Goal: Task Accomplishment & Management: Manage account settings

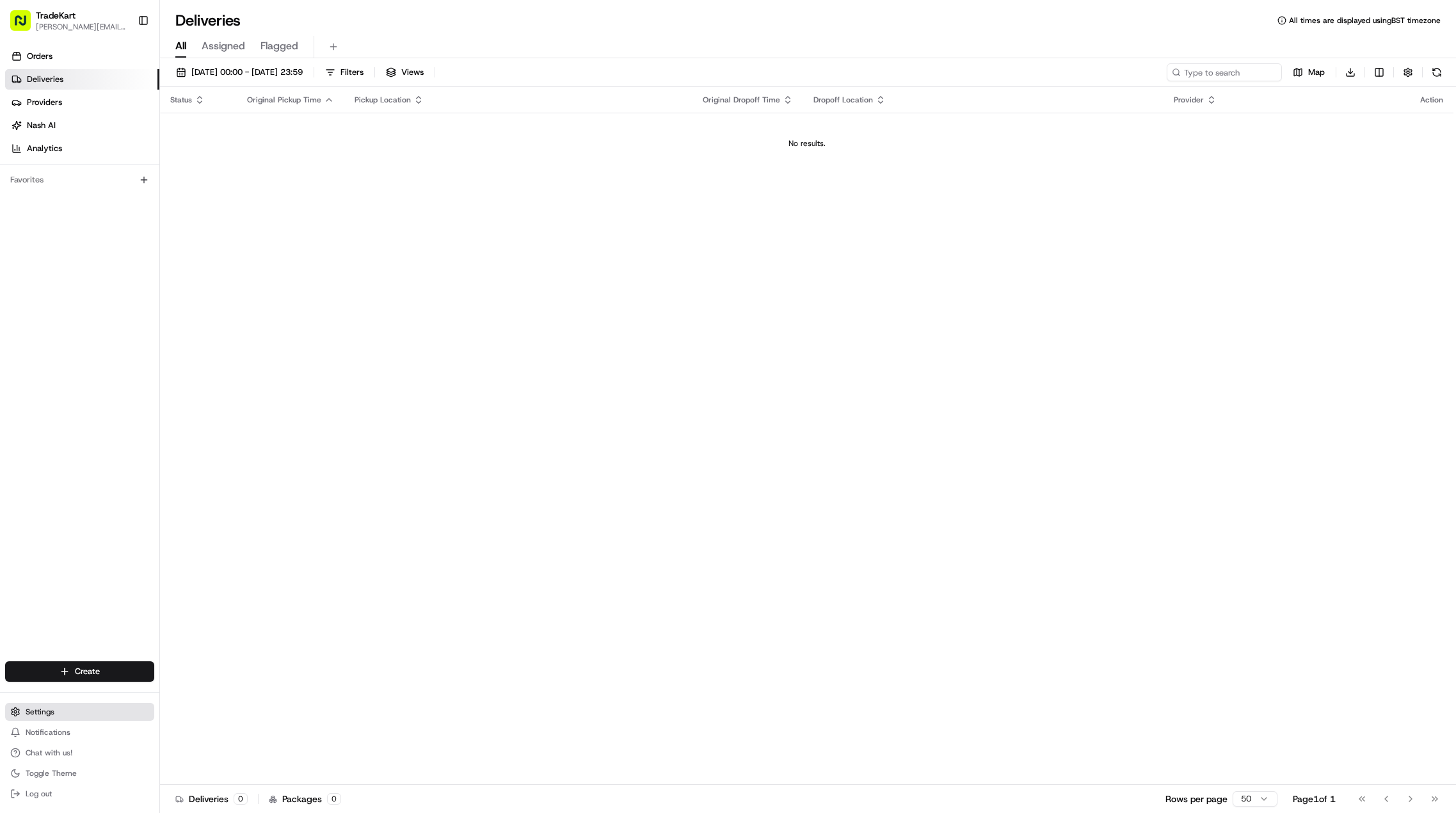
click at [78, 707] on button "Settings" at bounding box center [79, 712] width 149 height 18
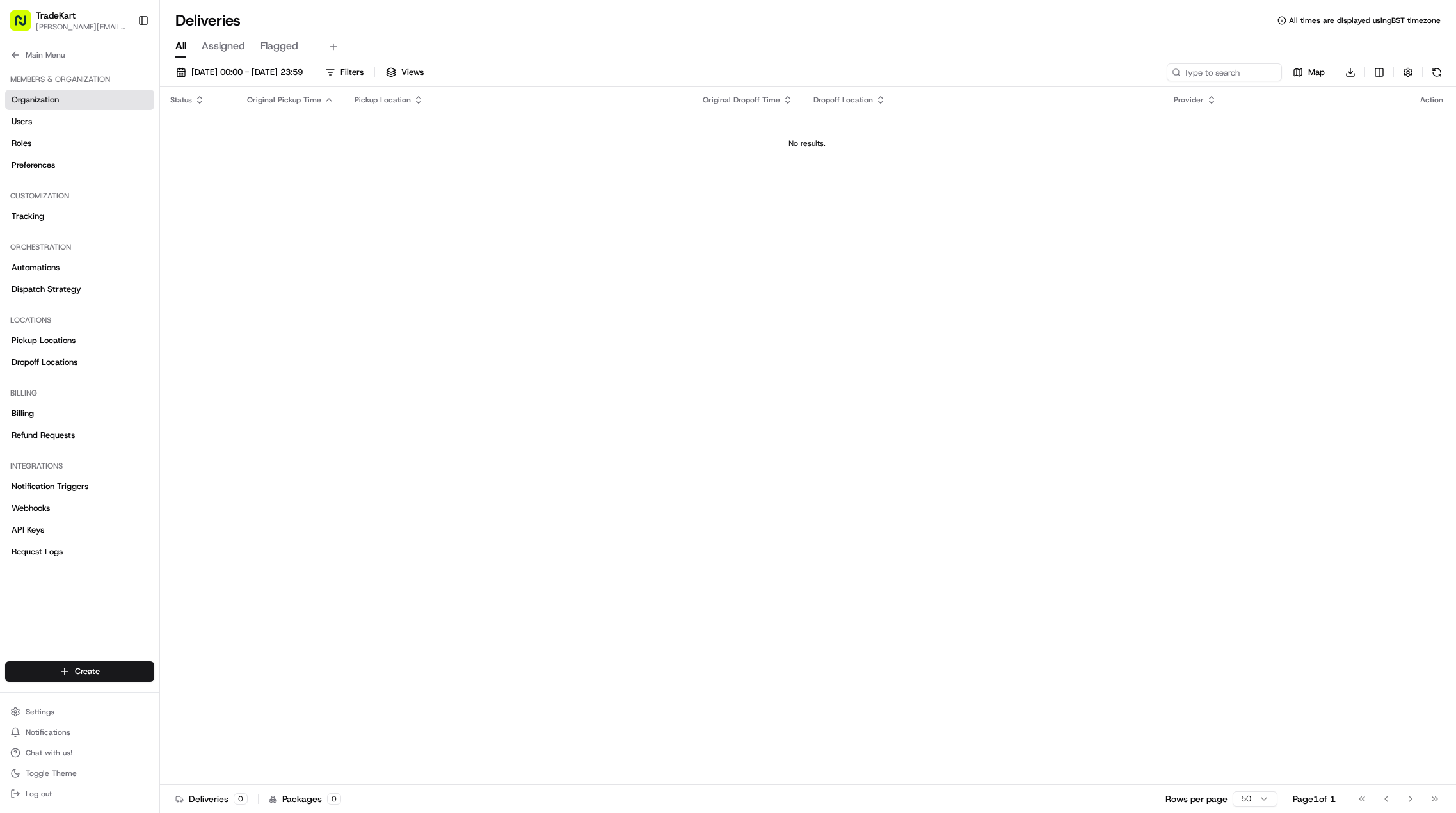
click at [28, 99] on span "Organization" at bounding box center [35, 100] width 48 height 11
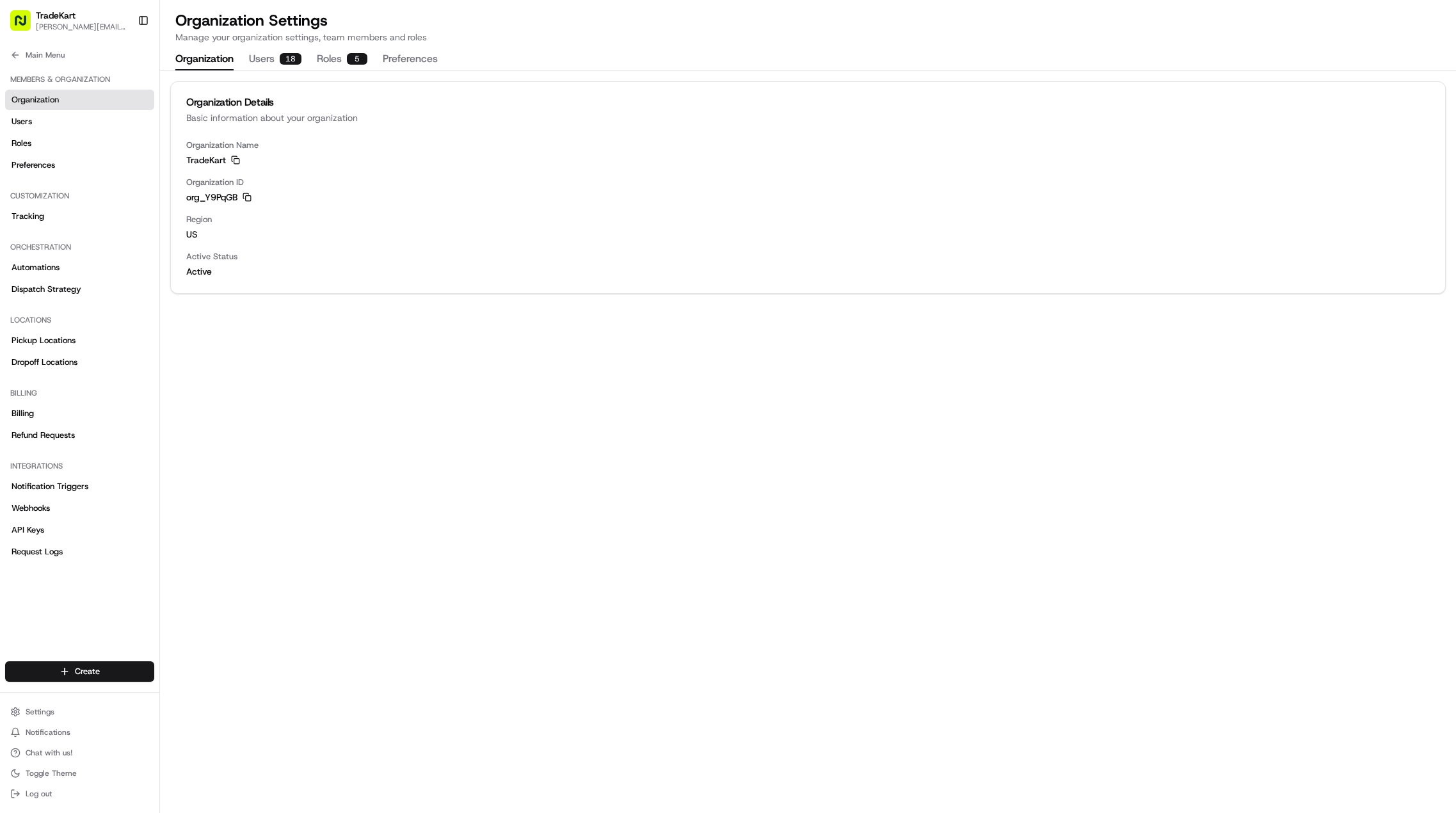
click at [283, 62] on div "18" at bounding box center [290, 59] width 22 height 11
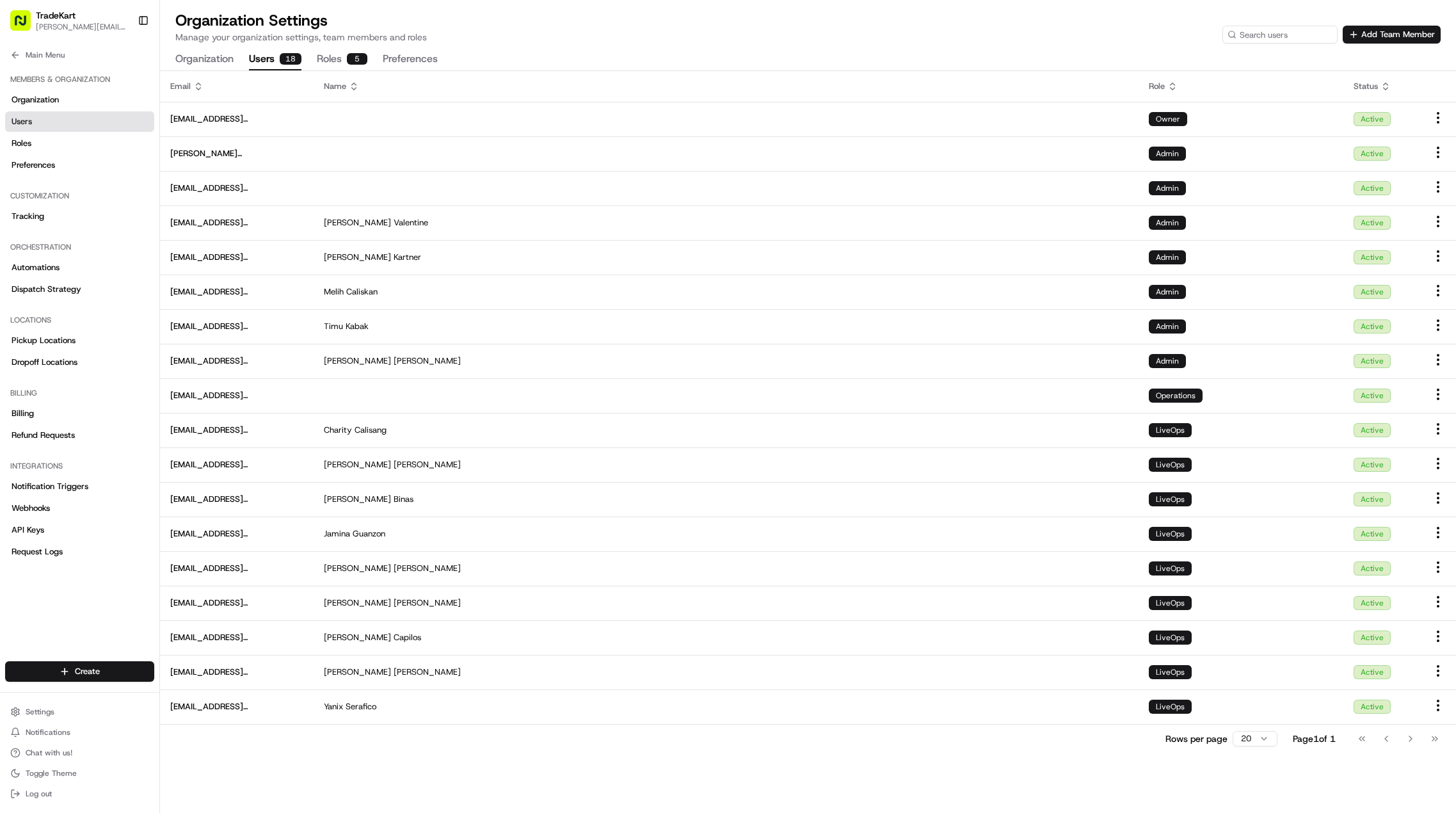
click at [202, 58] on button "Organization" at bounding box center [204, 59] width 58 height 22
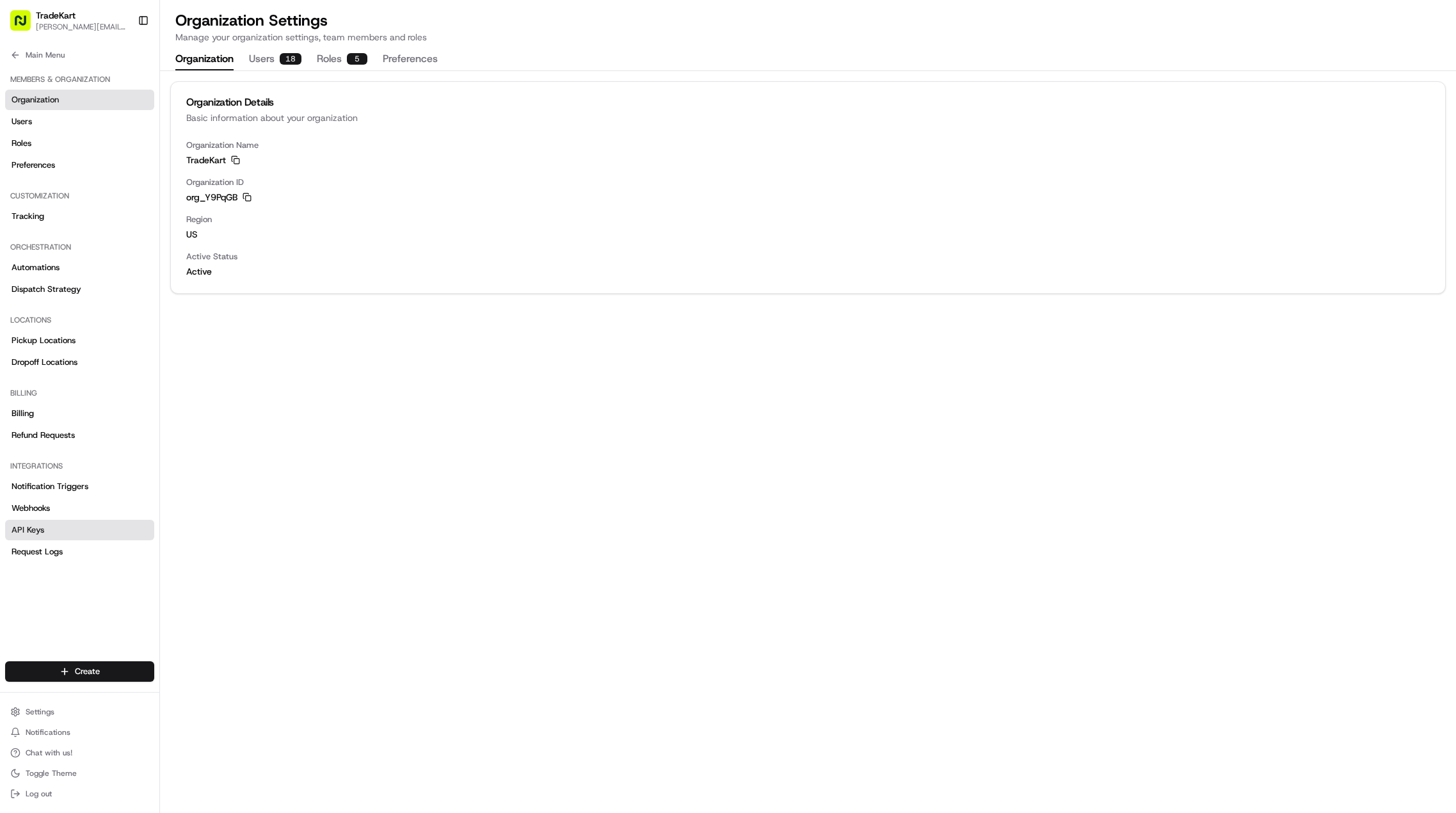
click at [41, 526] on span "API Keys" at bounding box center [27, 530] width 33 height 11
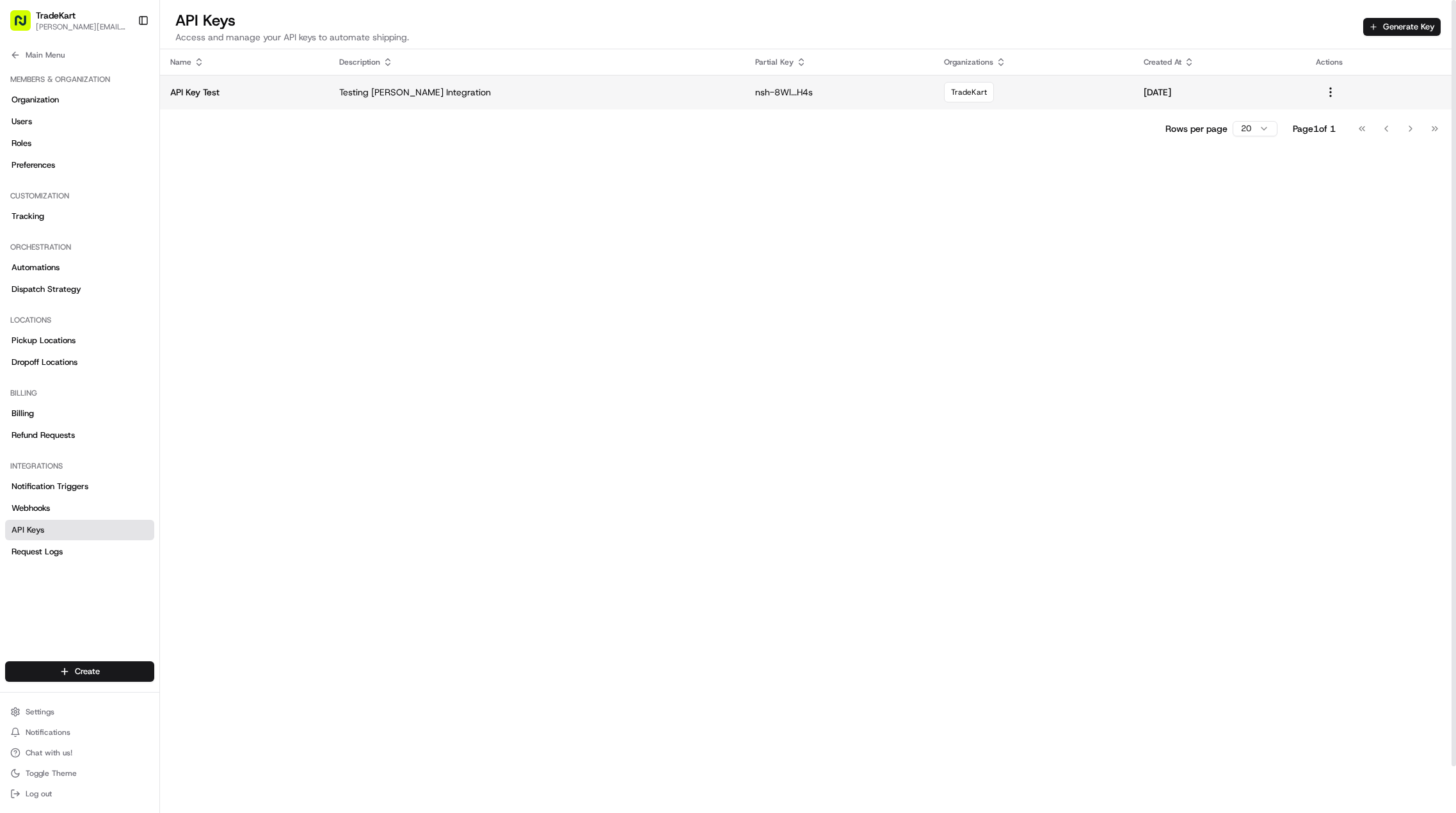
click at [260, 88] on p "API Key Test" at bounding box center [244, 92] width 148 height 13
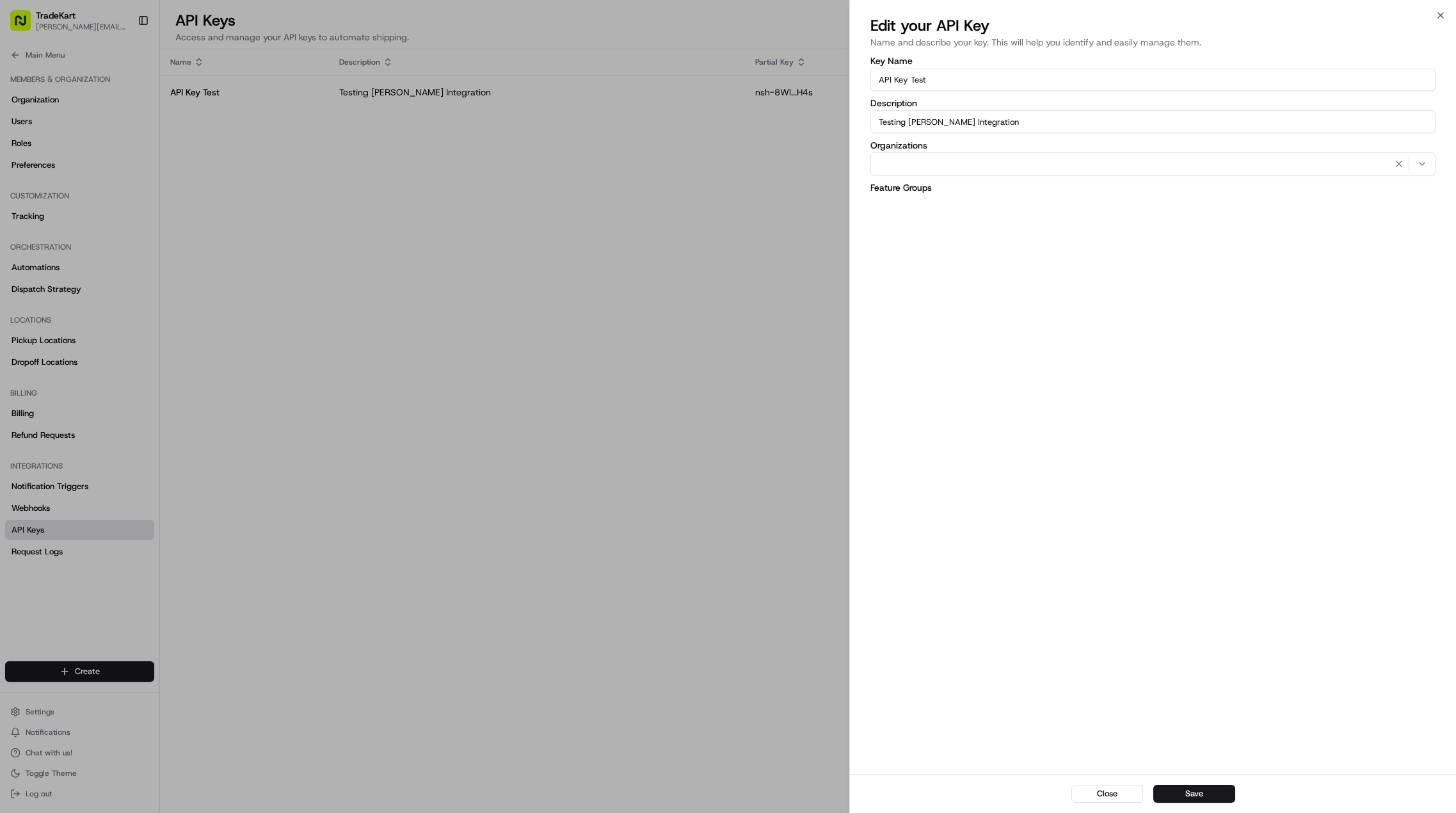
click at [487, 200] on div at bounding box center [728, 406] width 1456 height 813
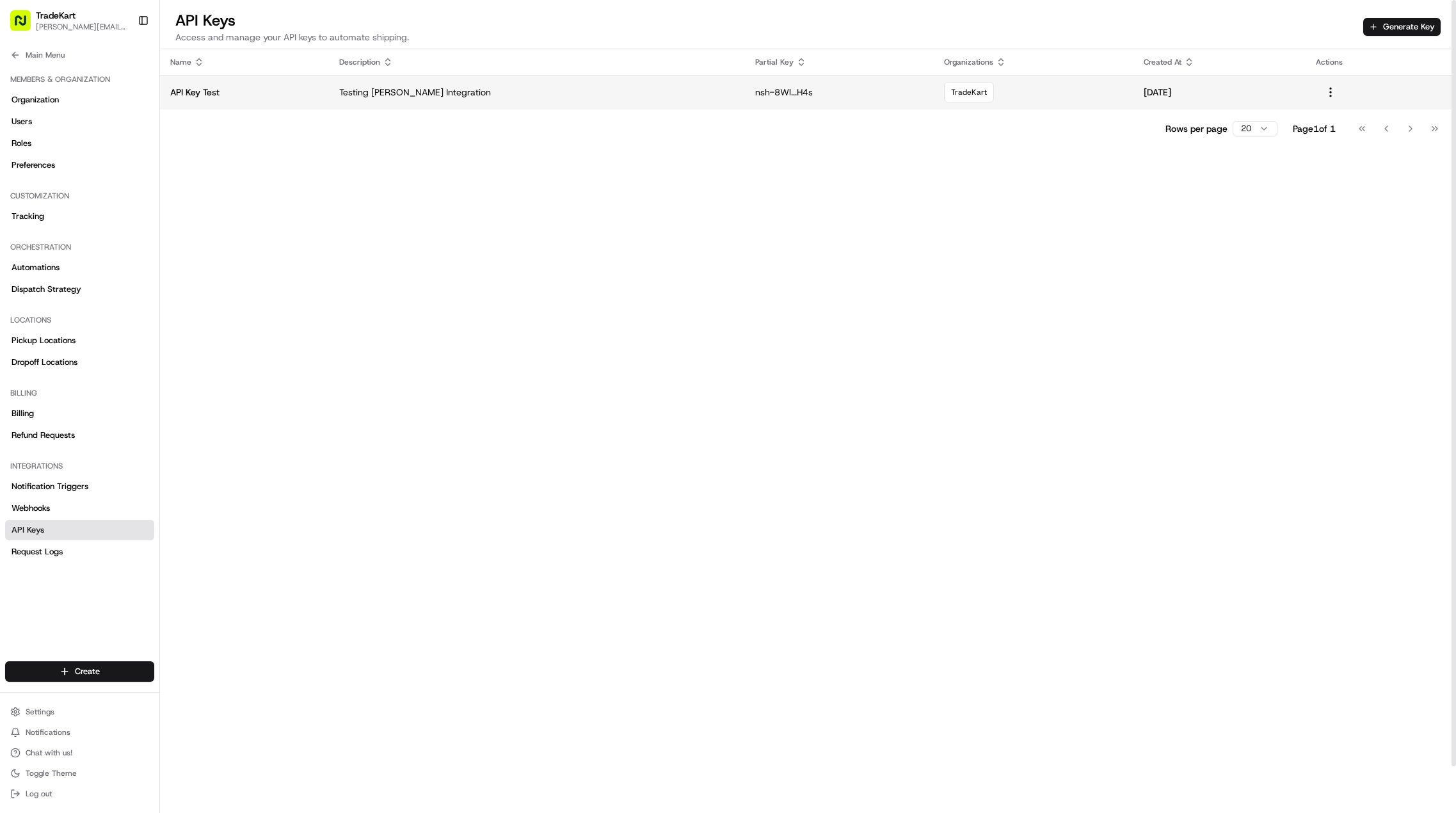
click at [355, 90] on td "Testing [PERSON_NAME] Integration" at bounding box center [537, 92] width 417 height 34
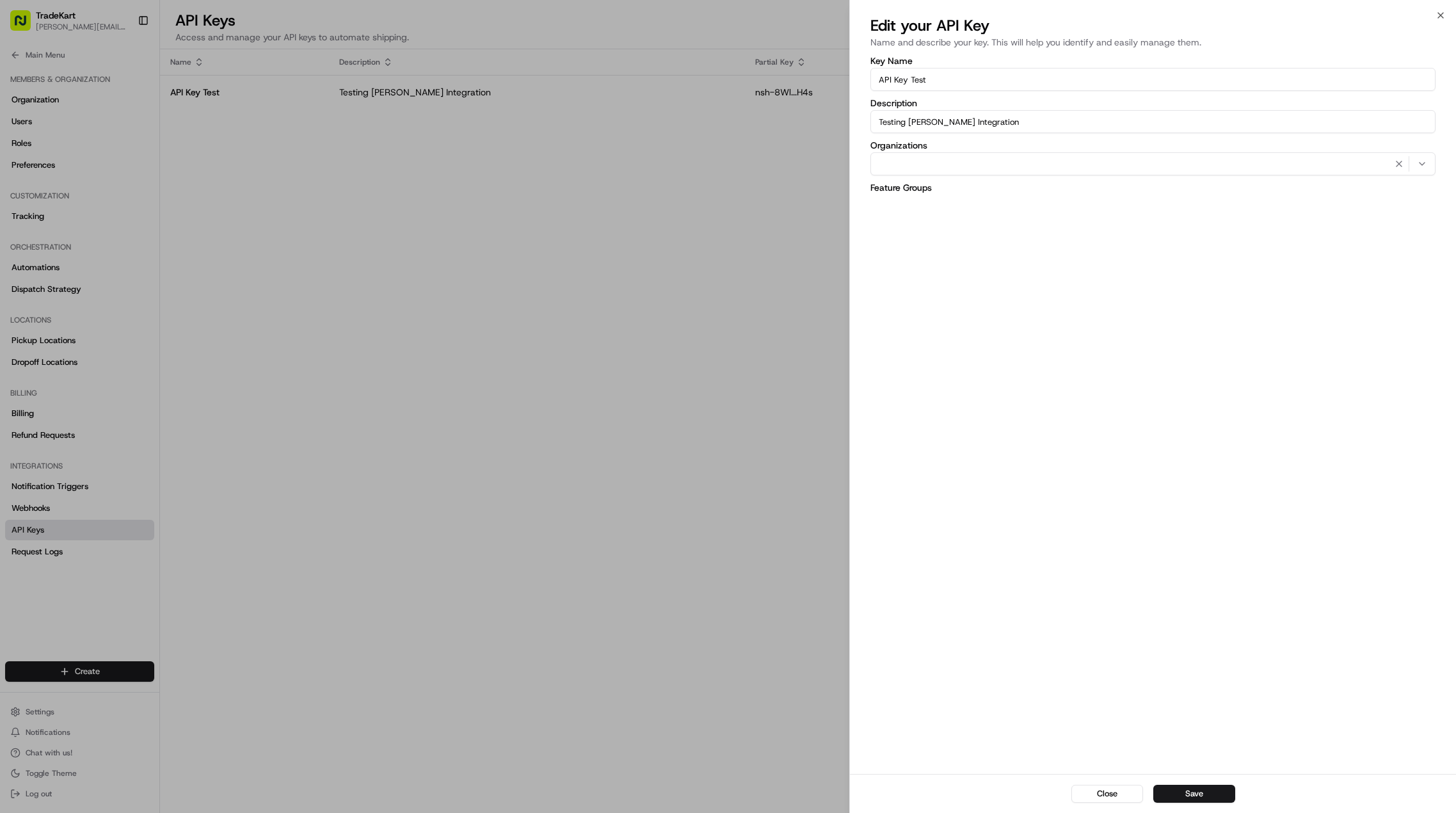
click at [369, 139] on div at bounding box center [728, 406] width 1456 height 813
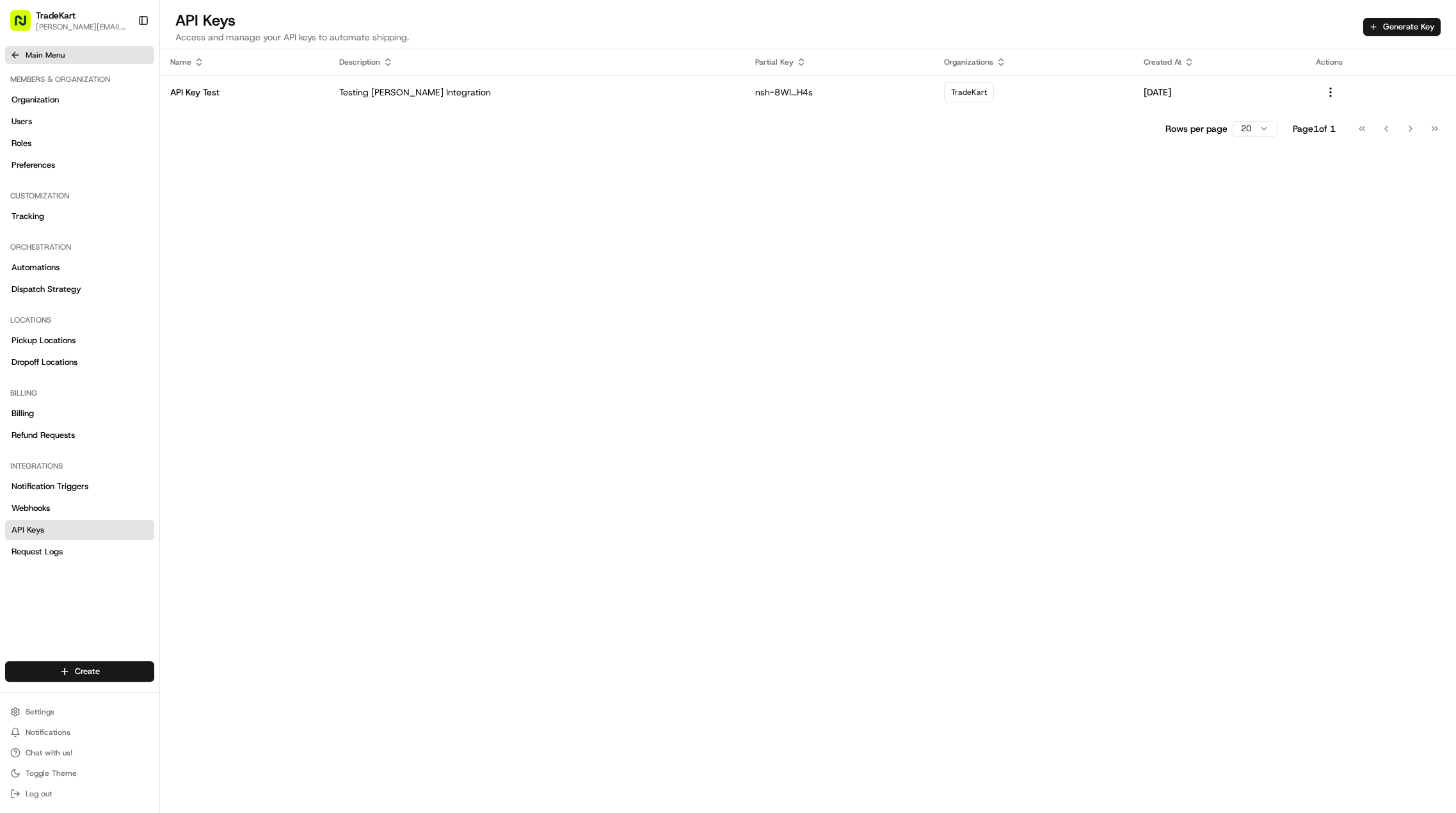
click at [62, 62] on button "Main Menu" at bounding box center [79, 55] width 149 height 18
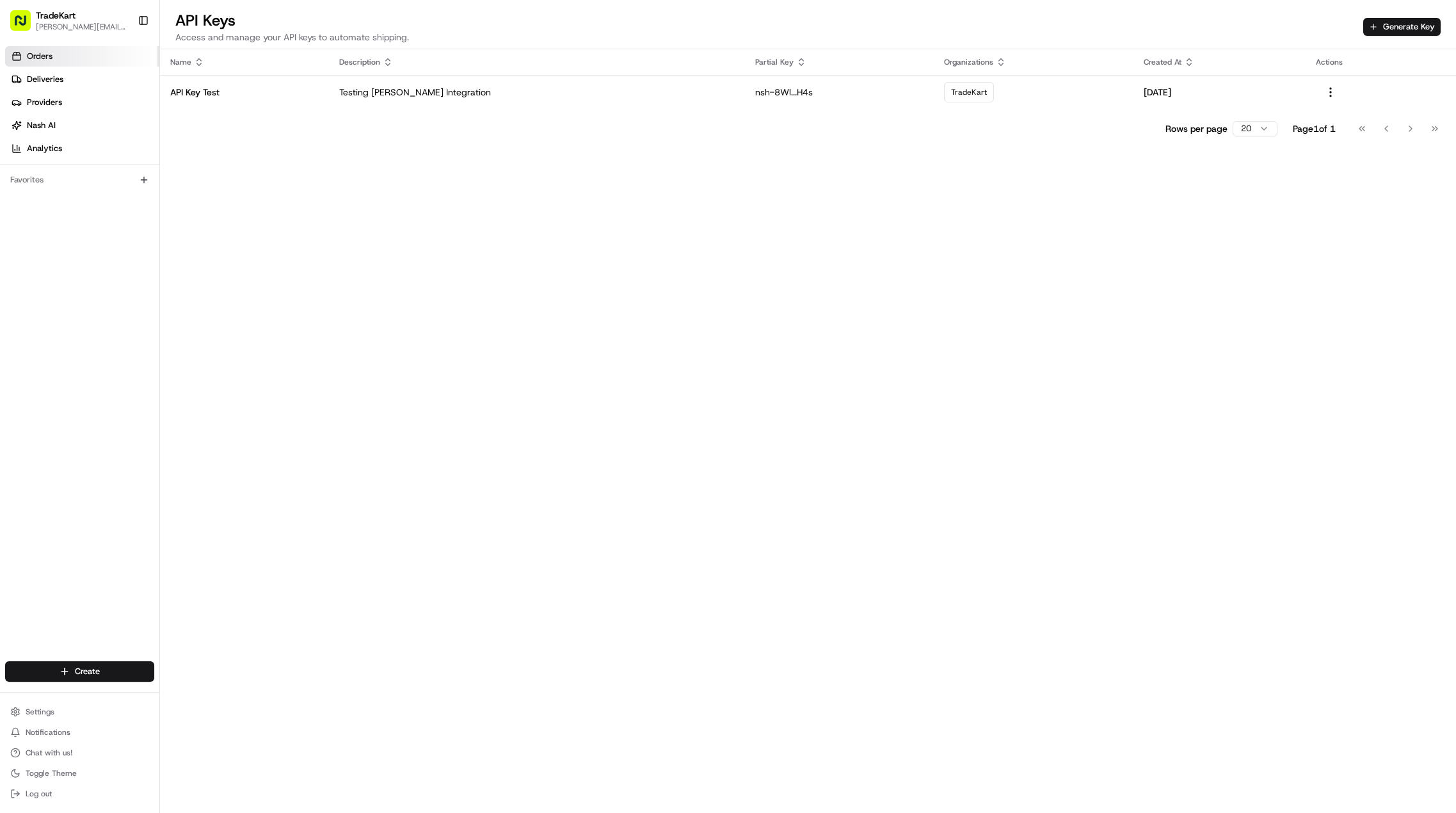
click at [60, 63] on link "Orders" at bounding box center [82, 56] width 155 height 20
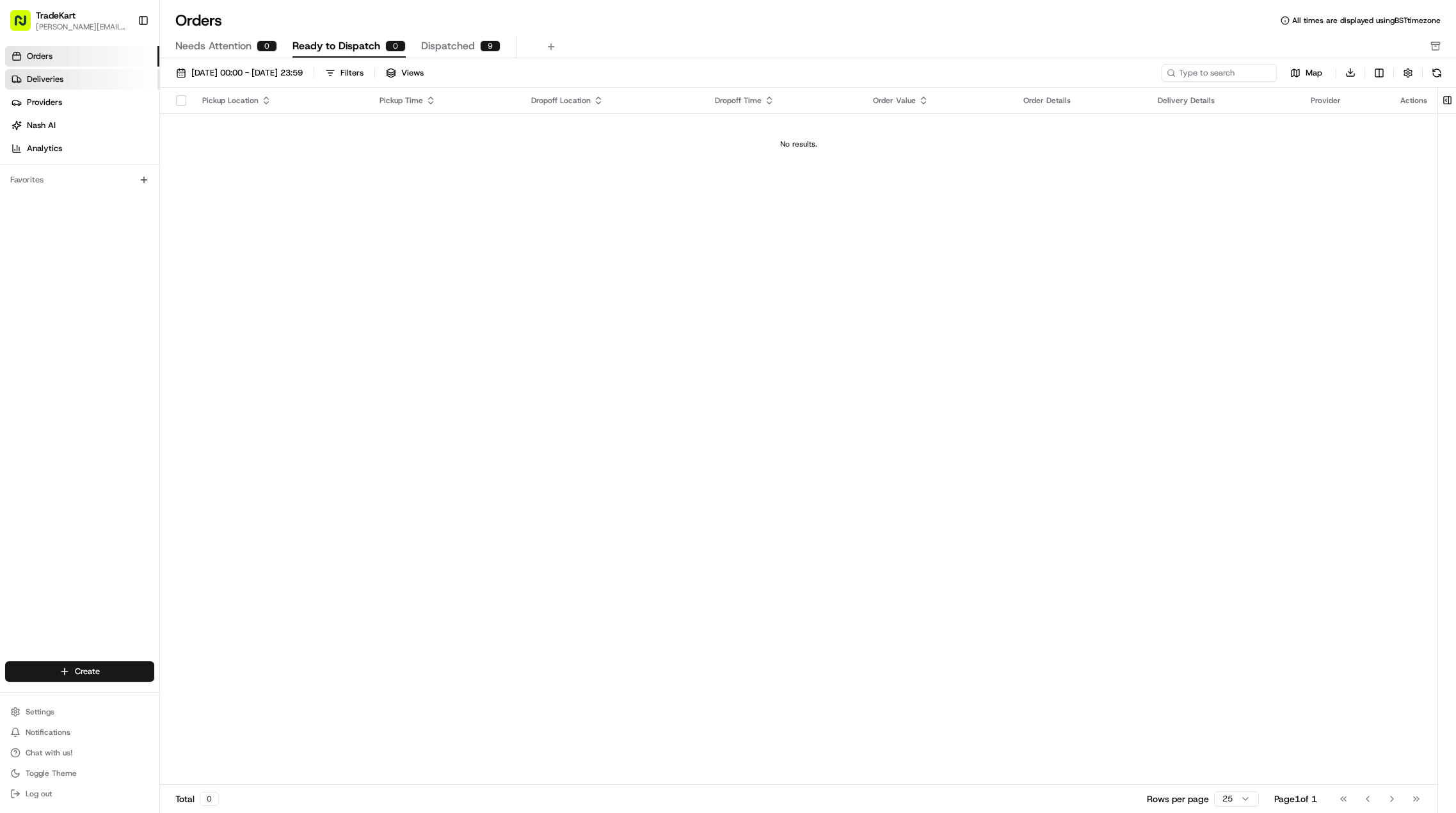
click at [64, 76] on link "Deliveries" at bounding box center [82, 79] width 155 height 20
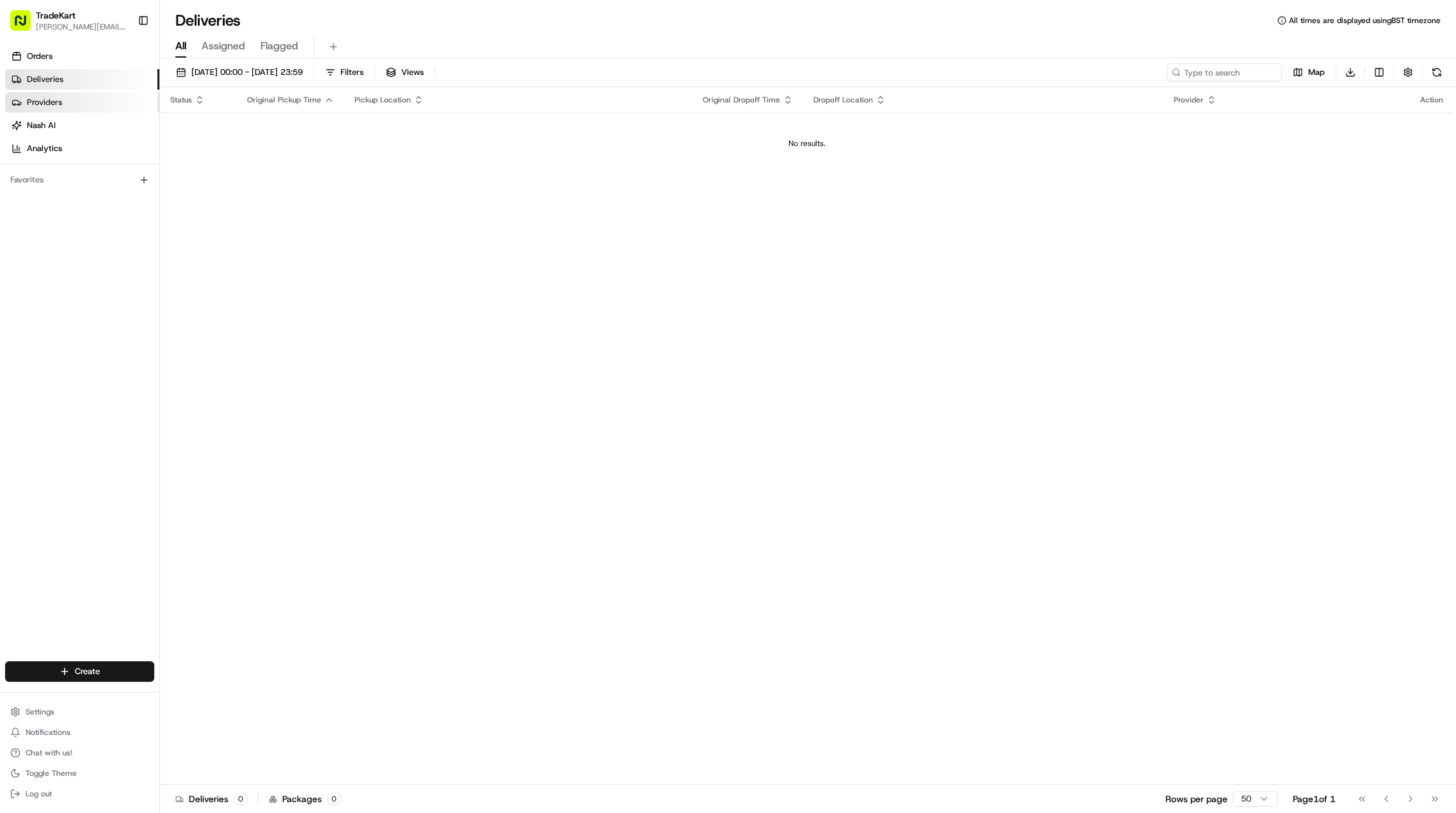
click at [64, 94] on link "Providers" at bounding box center [82, 102] width 155 height 20
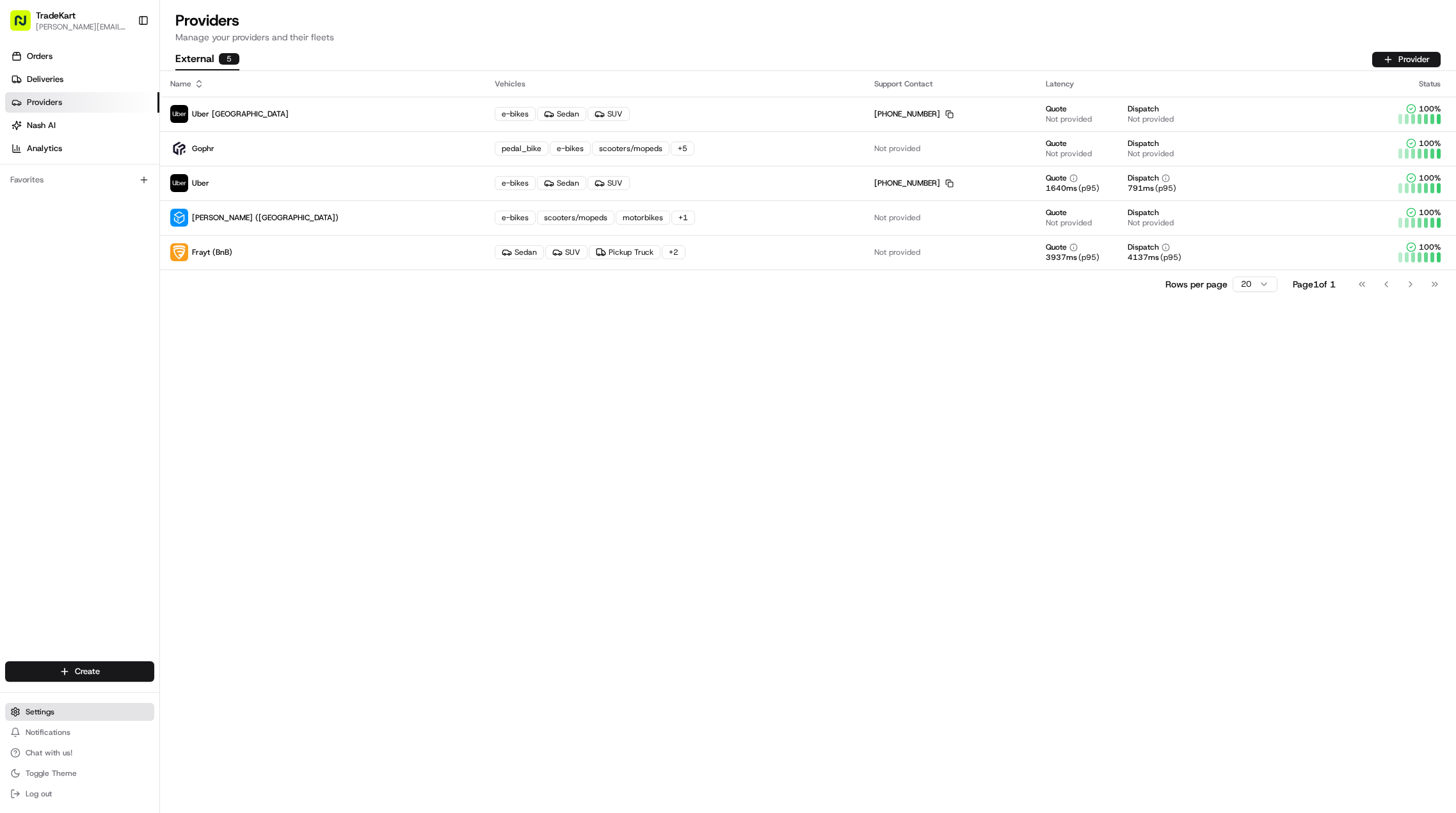
click at [73, 704] on button "Settings" at bounding box center [79, 712] width 149 height 18
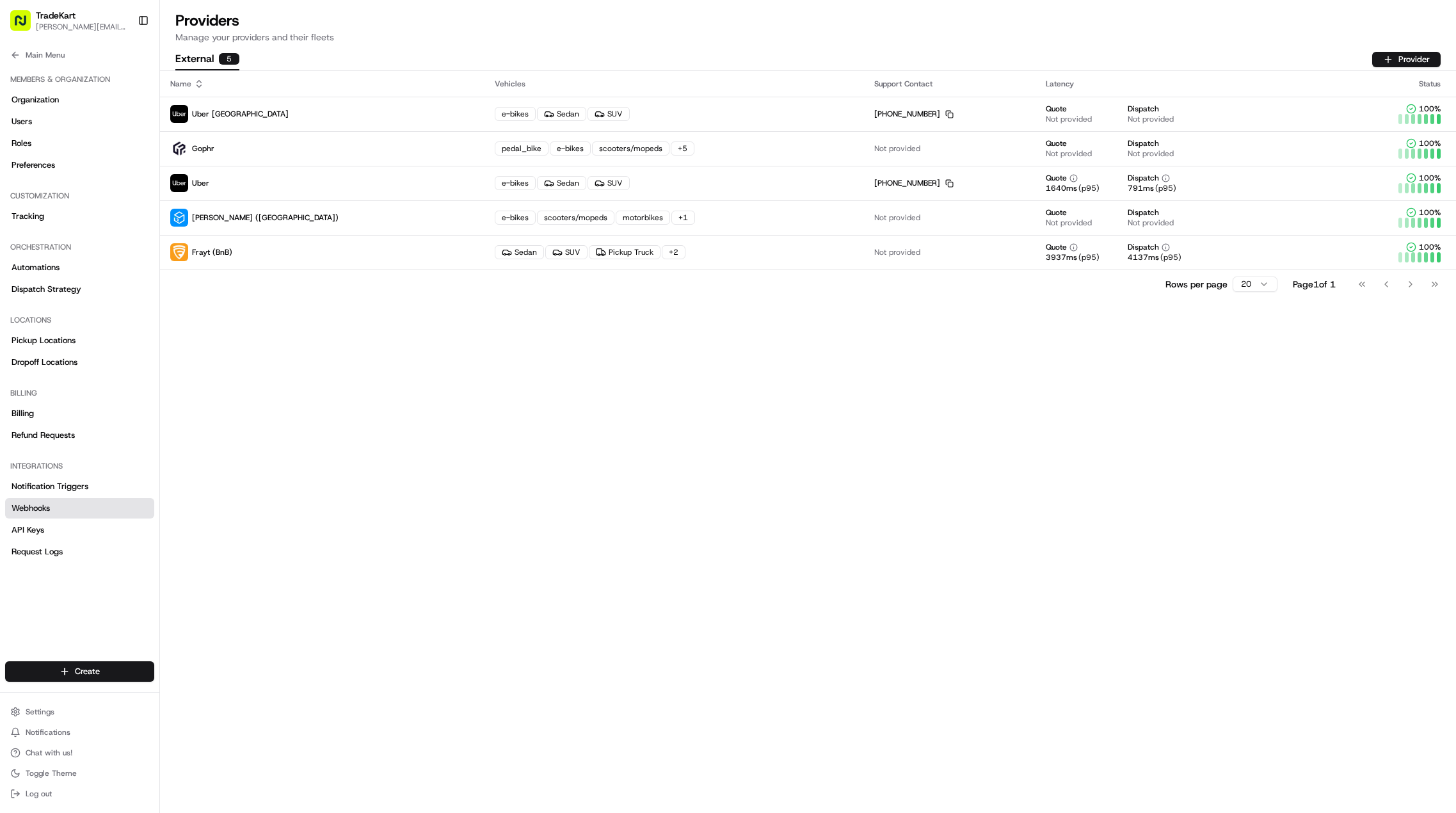
click at [48, 516] on link "Webhooks" at bounding box center [79, 508] width 149 height 20
